Goal: Check status

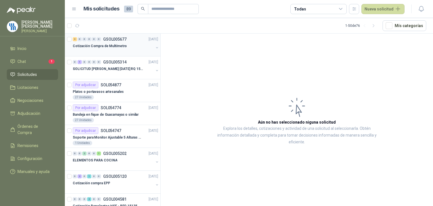
click at [114, 47] on p "Cotización Compra de Multímetro" at bounding box center [100, 45] width 54 height 5
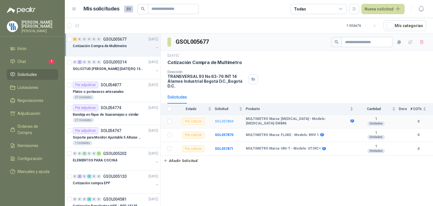
click at [226, 121] on b "SOL057869" at bounding box center [224, 121] width 19 height 4
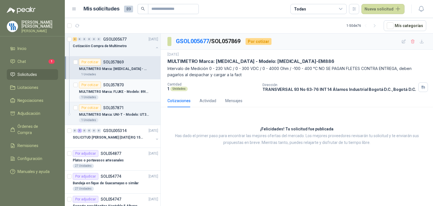
click at [114, 93] on p "MULTIMETRO Marca: FLUKE - Modelo: 89IV 1" at bounding box center [114, 91] width 70 height 5
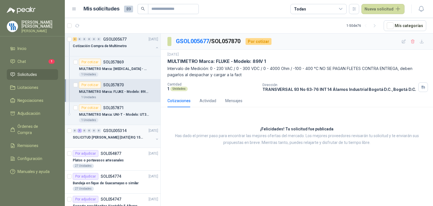
click at [109, 137] on p "SOLICITUD [PERSON_NAME] [DATE] RQ 15250" at bounding box center [108, 137] width 70 height 5
